Goal: Information Seeking & Learning: Learn about a topic

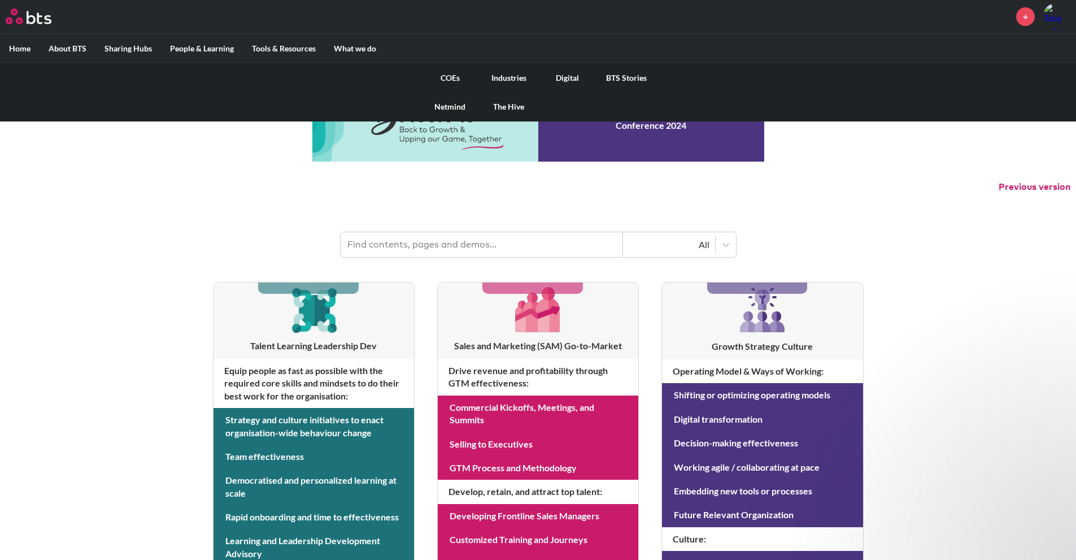
click at [578, 76] on link "Digital" at bounding box center [567, 77] width 59 height 29
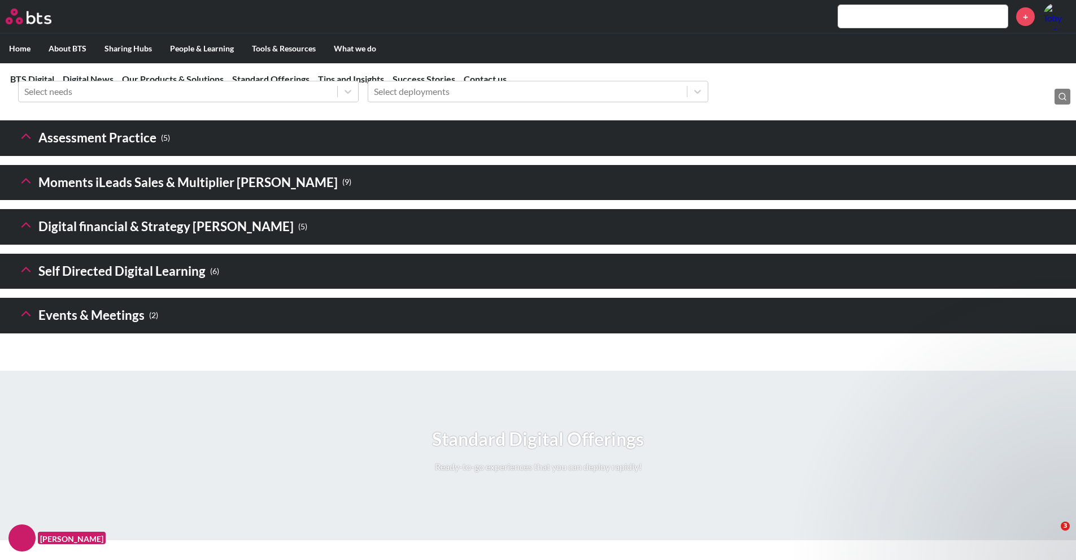
scroll to position [1581, 0]
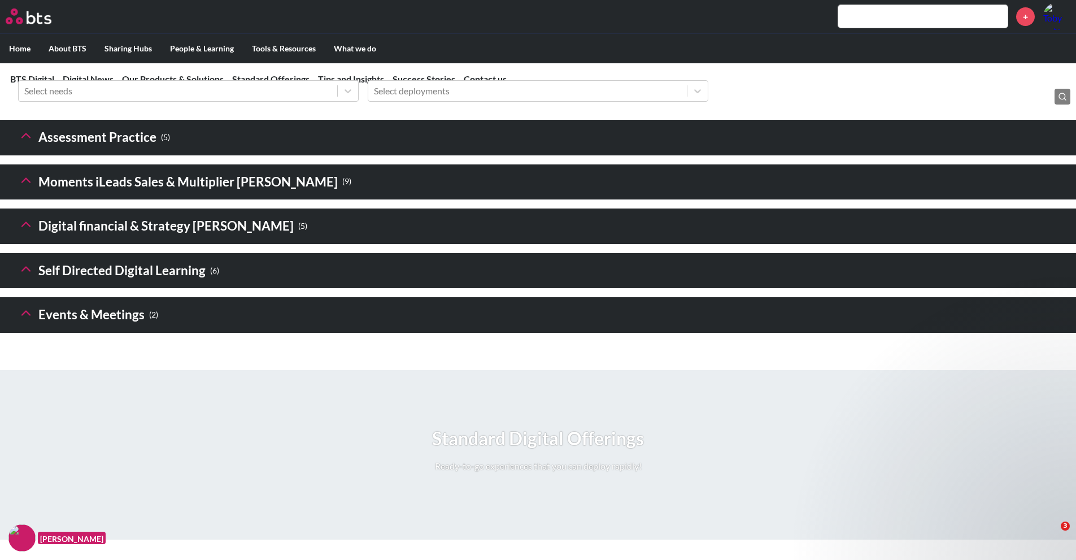
click at [123, 238] on h3 "Digital financial & Strategy Sims ( 5 )" at bounding box center [162, 226] width 289 height 24
click at [33, 232] on icon at bounding box center [26, 224] width 16 height 16
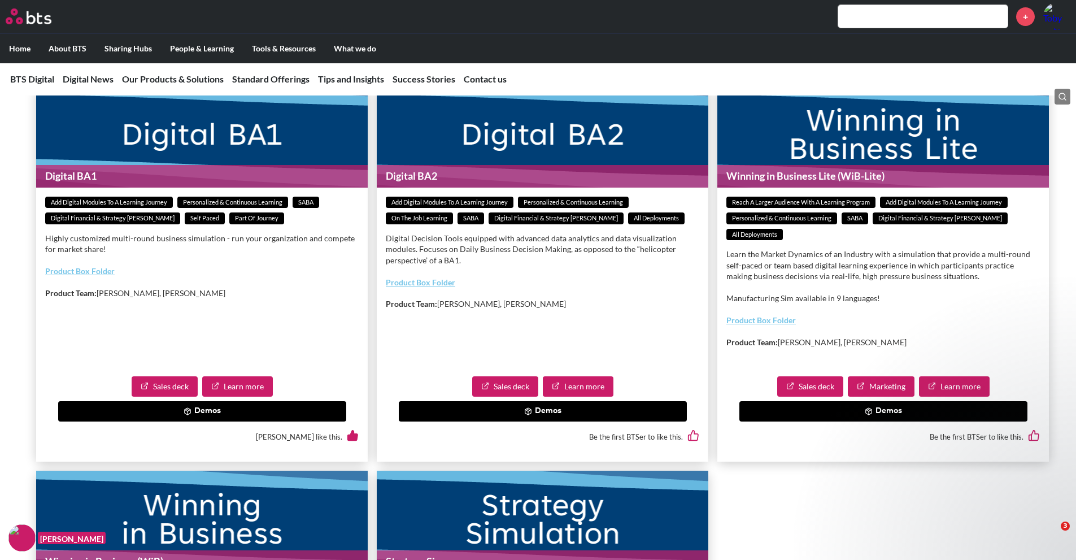
scroll to position [1750, 0]
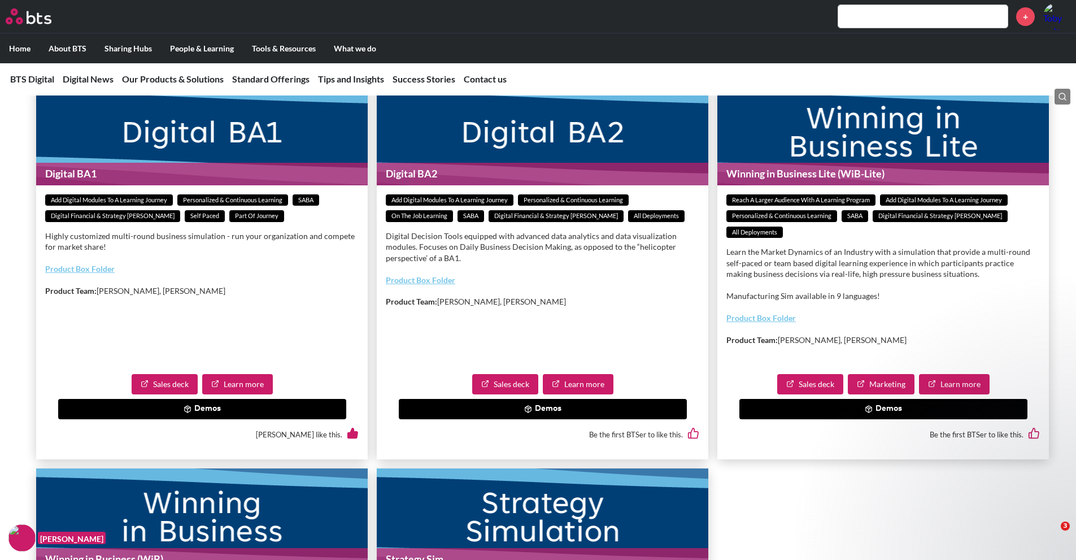
click at [199, 419] on button "Demos" at bounding box center [202, 409] width 288 height 20
click at [89, 273] on link "Product Box Folder" at bounding box center [79, 269] width 69 height 10
click at [195, 419] on button "Demos" at bounding box center [202, 409] width 288 height 20
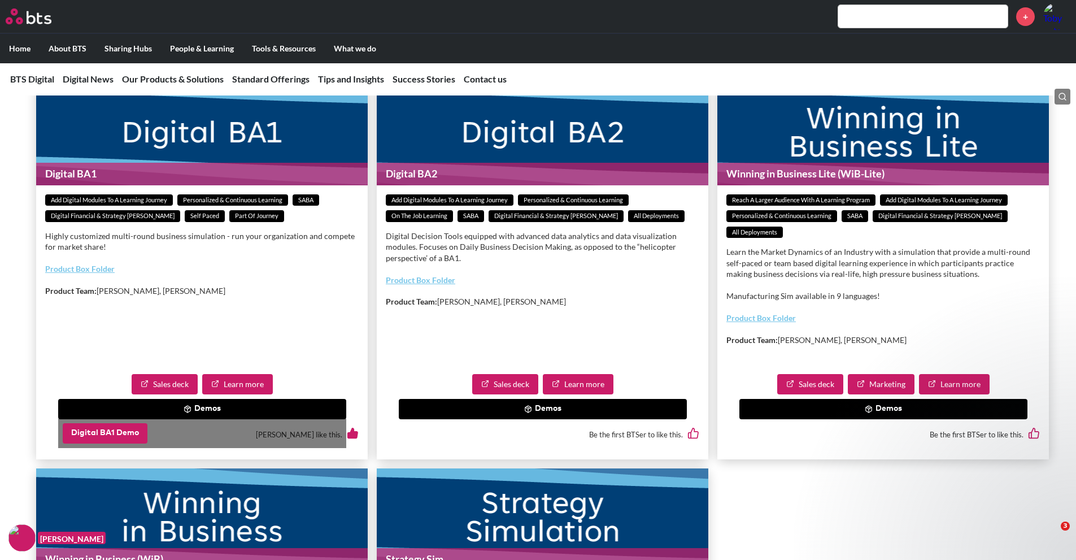
click at [105, 443] on button "Digital BA1 Demo" at bounding box center [105, 433] width 85 height 20
